Goal: Find contact information: Find contact information

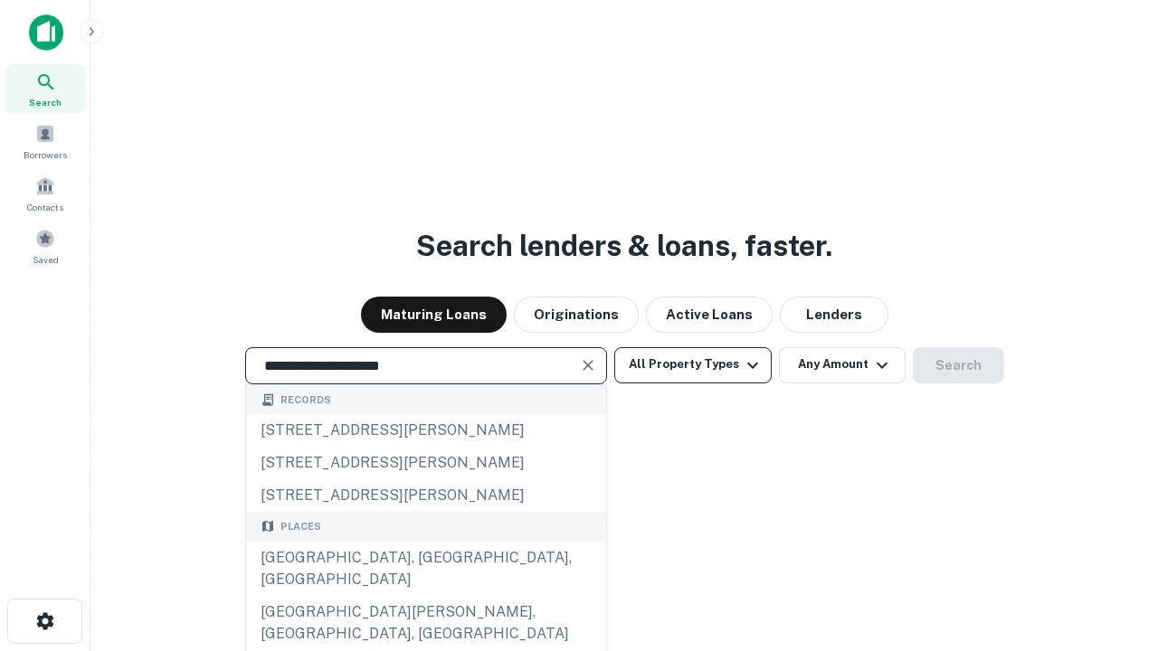
type input "**********"
click at [693, 365] on button "All Property Types" at bounding box center [692, 365] width 157 height 36
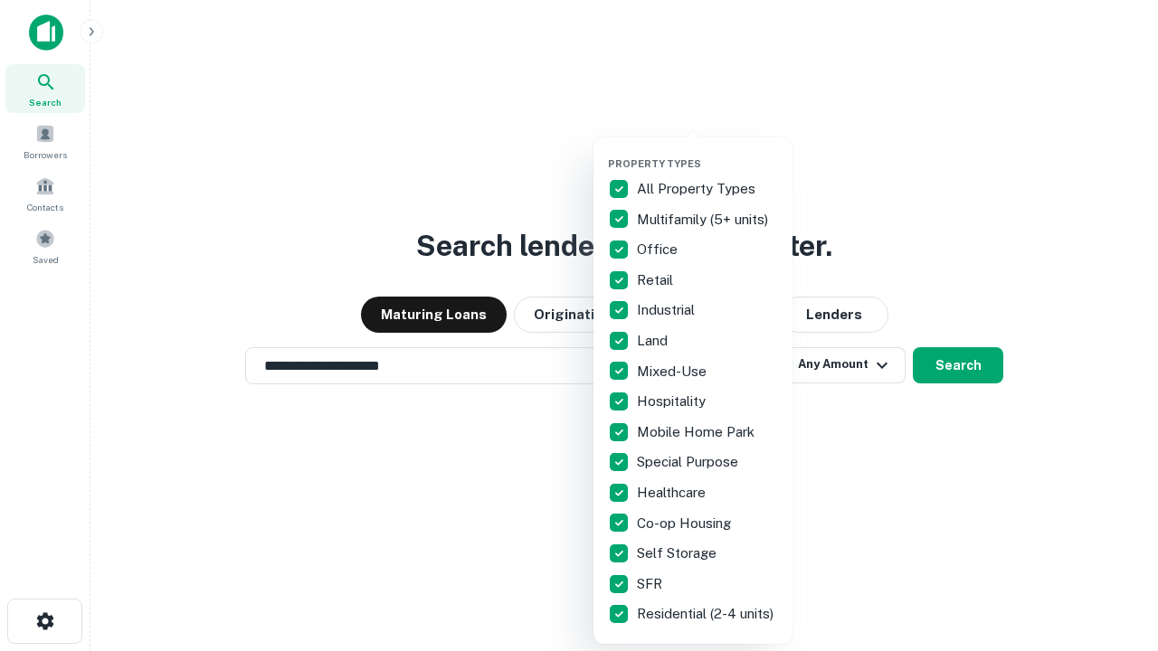
click at [707, 152] on button "button" at bounding box center [707, 152] width 199 height 1
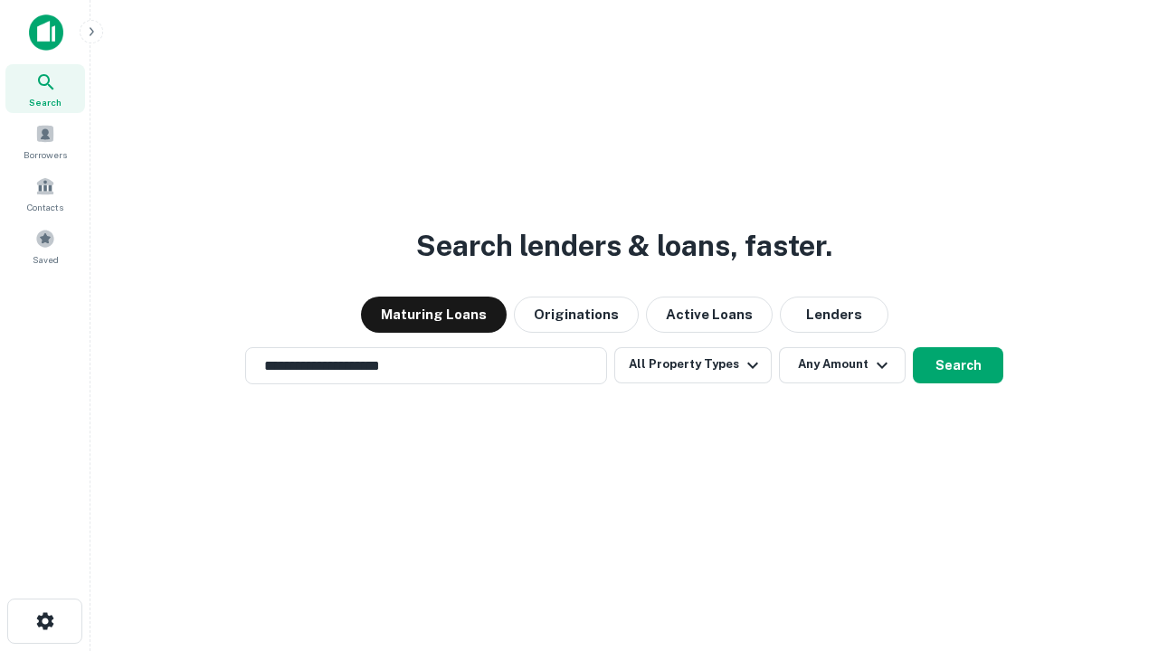
scroll to position [28, 0]
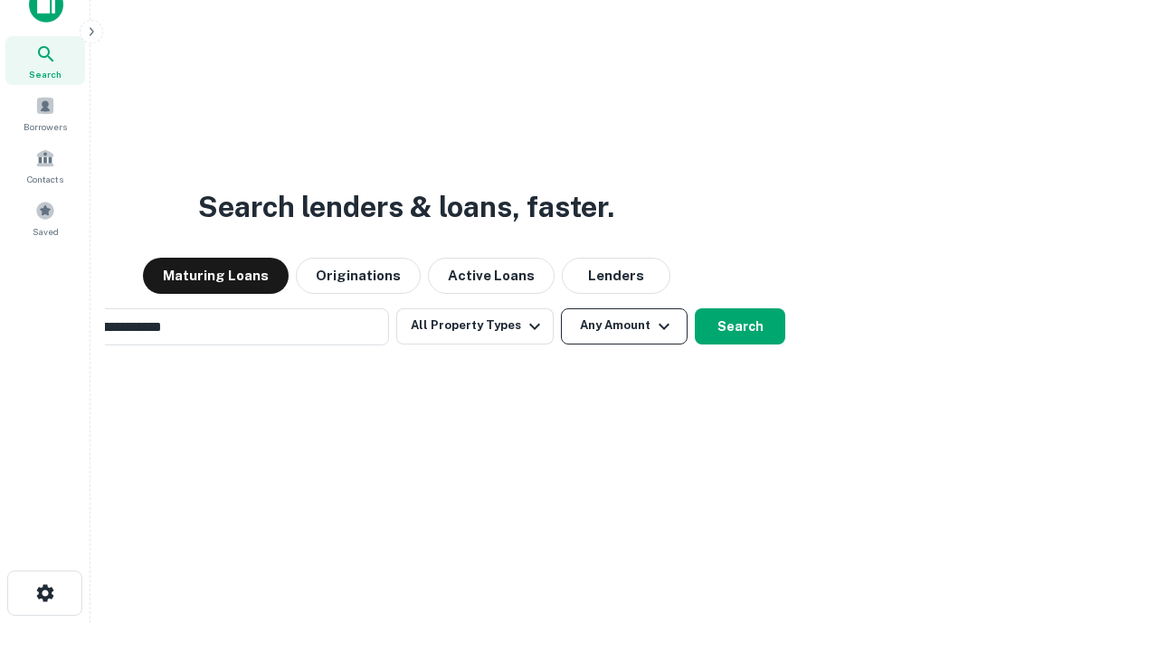
click at [561, 308] on button "Any Amount" at bounding box center [624, 326] width 127 height 36
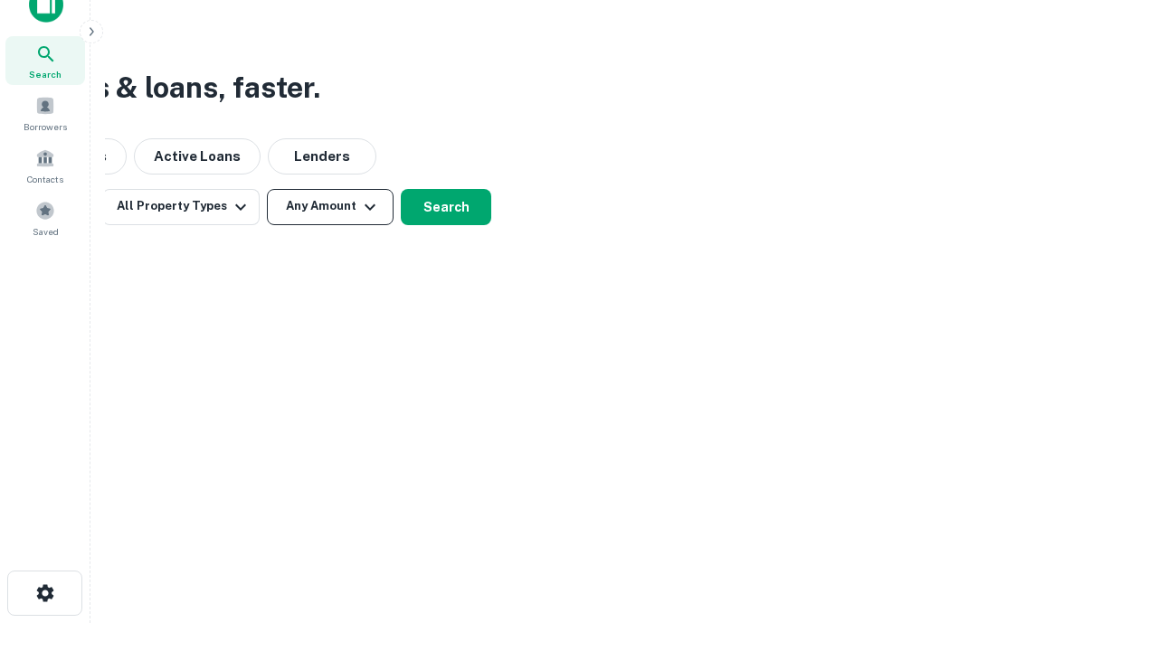
scroll to position [29, 0]
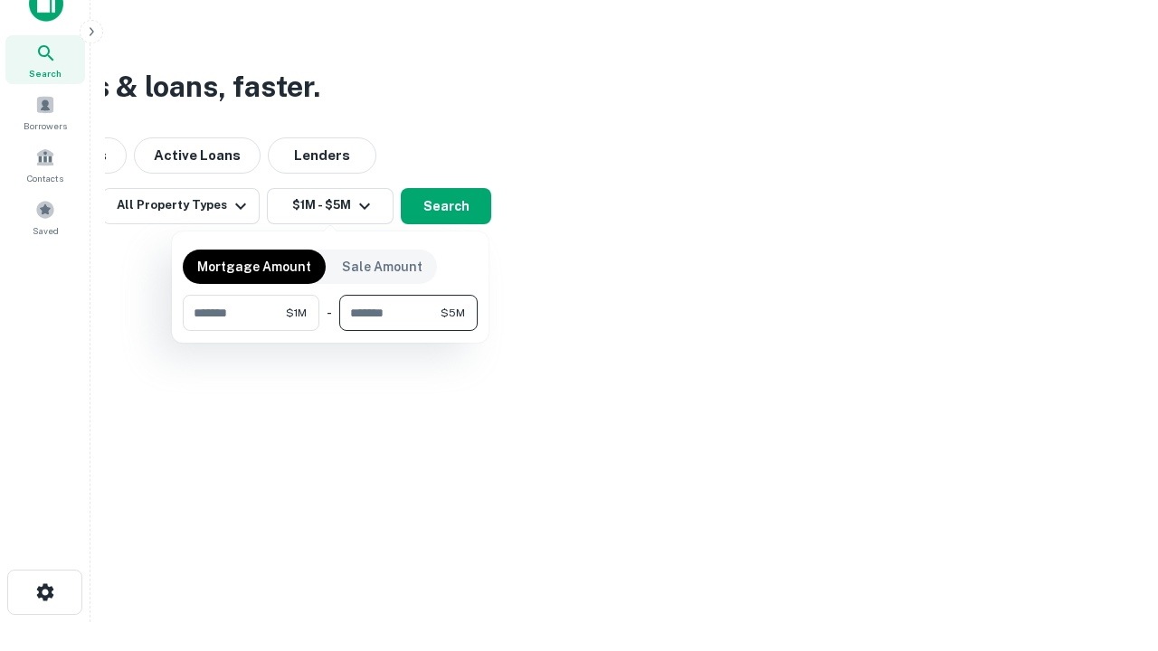
type input "*******"
click at [330, 331] on button "button" at bounding box center [330, 331] width 295 height 1
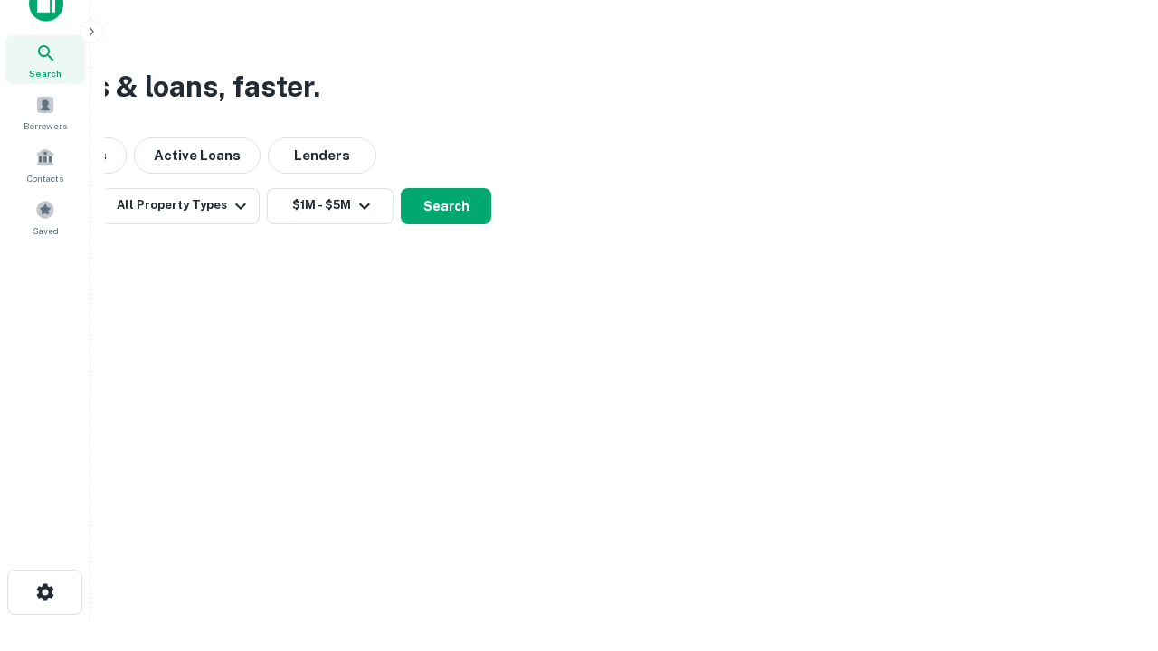
scroll to position [11, 334]
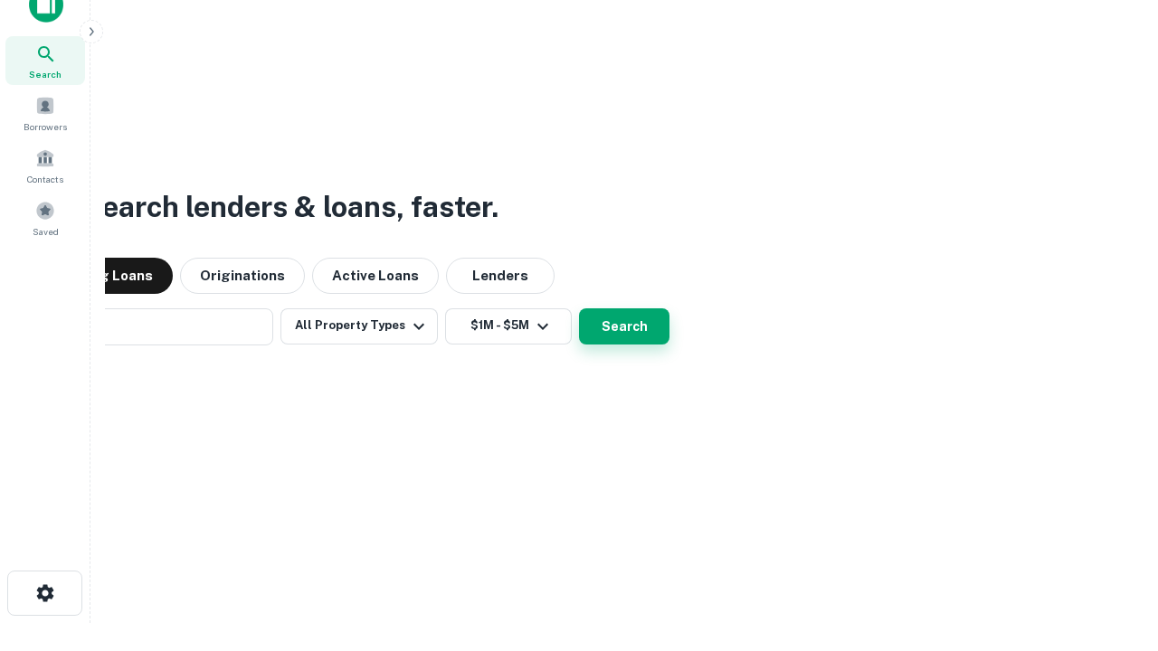
click at [579, 308] on button "Search" at bounding box center [624, 326] width 90 height 36
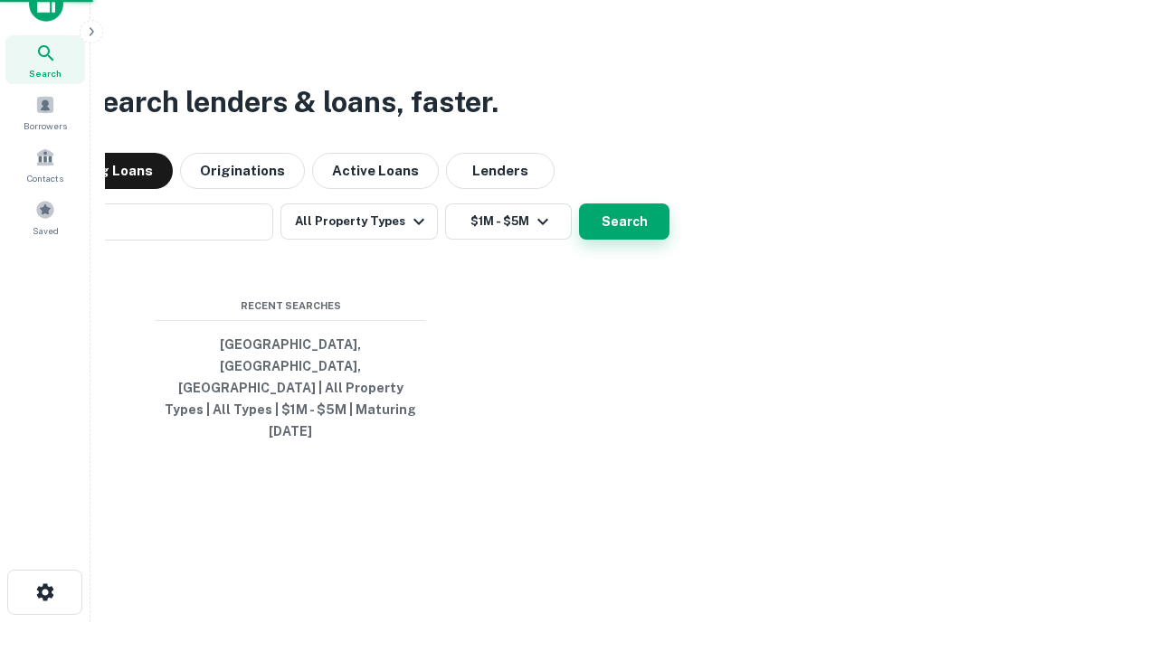
scroll to position [48, 512]
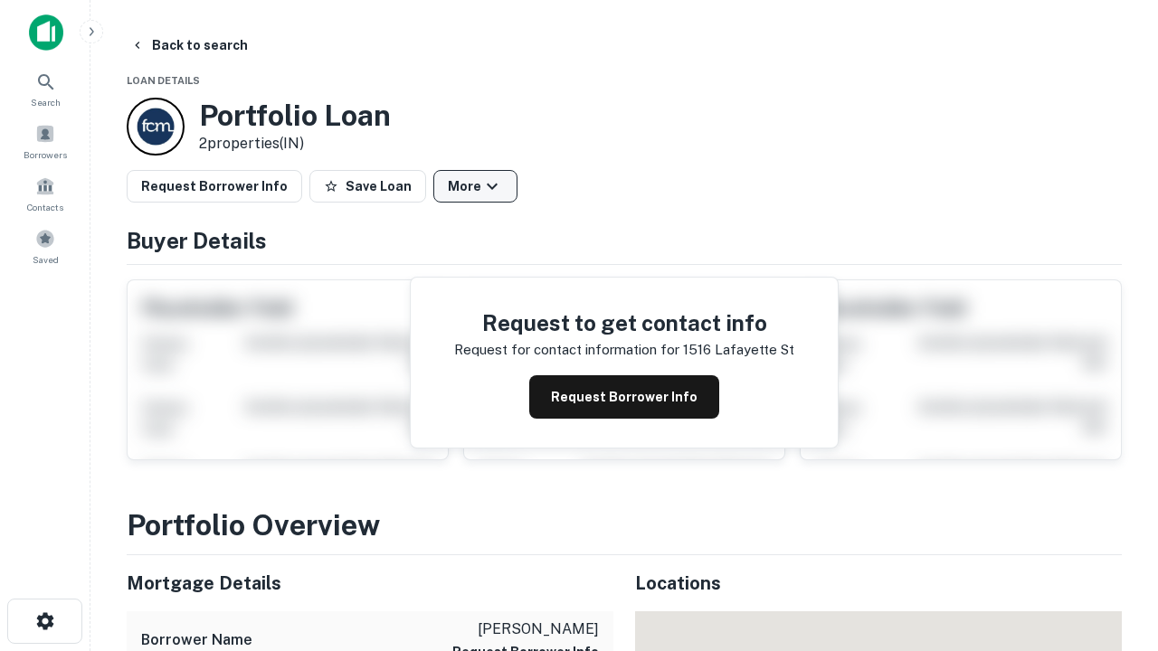
click at [475, 186] on button "More" at bounding box center [475, 186] width 84 height 33
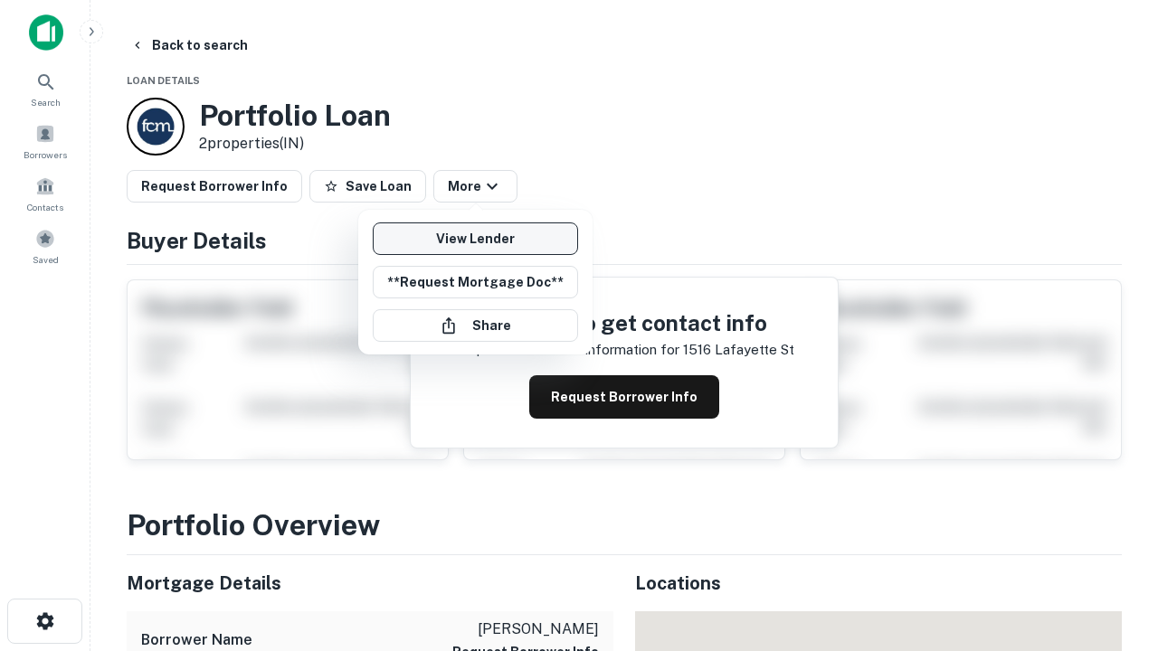
click at [475, 239] on link "View Lender" at bounding box center [475, 239] width 205 height 33
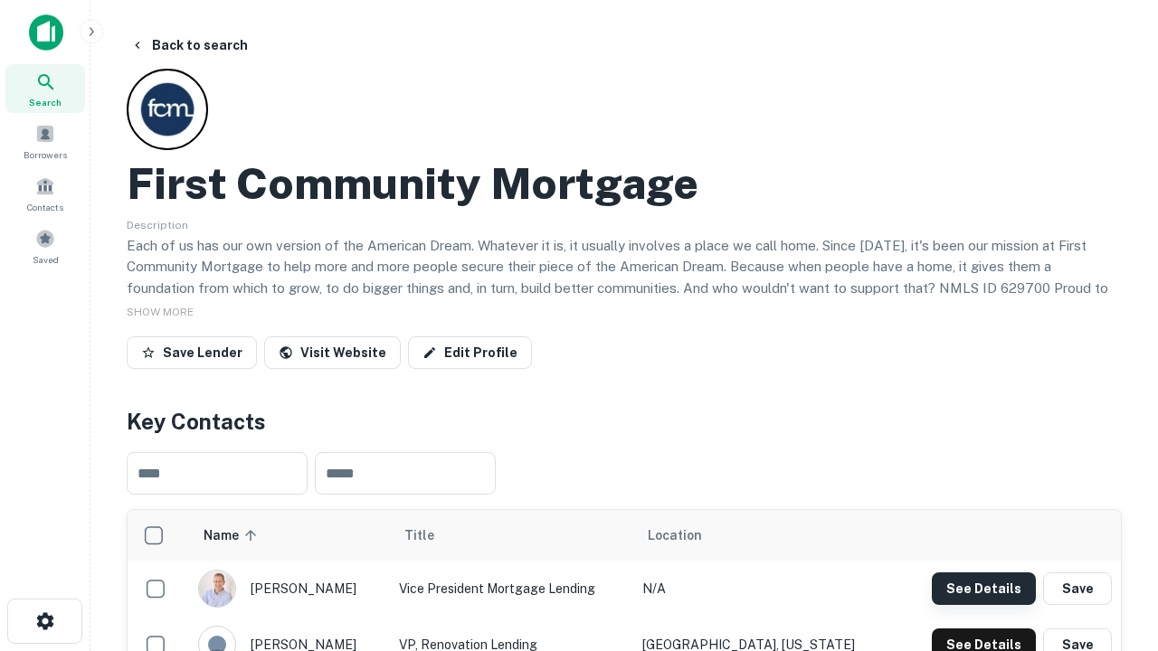
click at [983, 588] on button "See Details" at bounding box center [984, 589] width 104 height 33
click at [44, 621] on icon "button" at bounding box center [45, 622] width 22 height 22
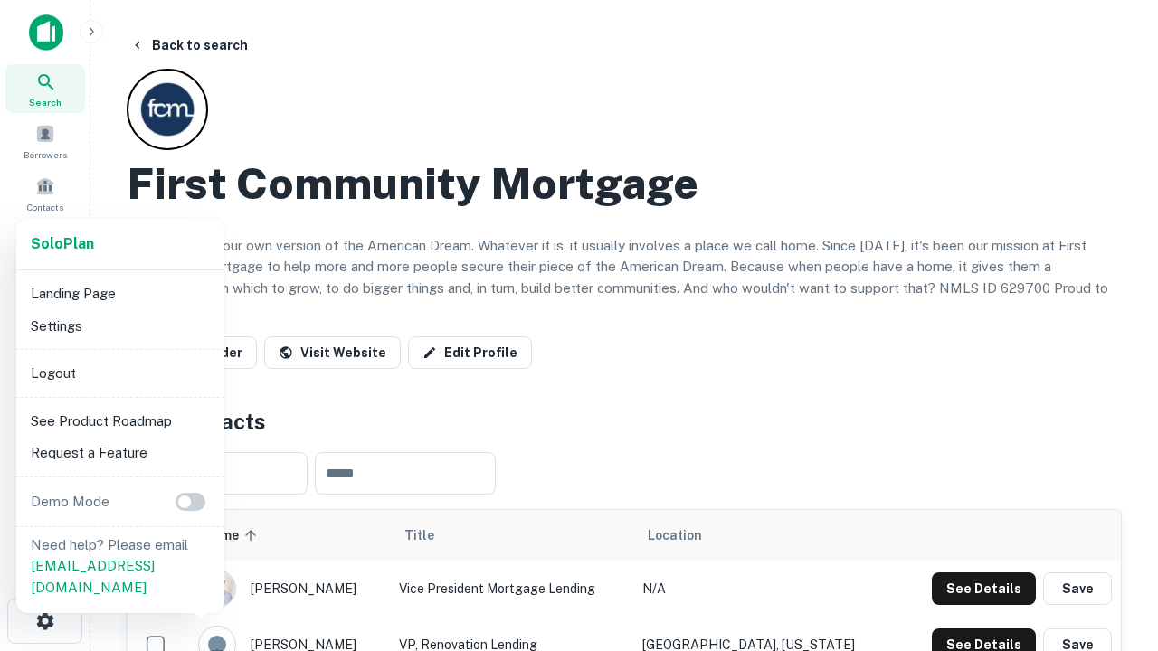
click at [119, 373] on li "Logout" at bounding box center [121, 373] width 194 height 33
